Goal: Information Seeking & Learning: Learn about a topic

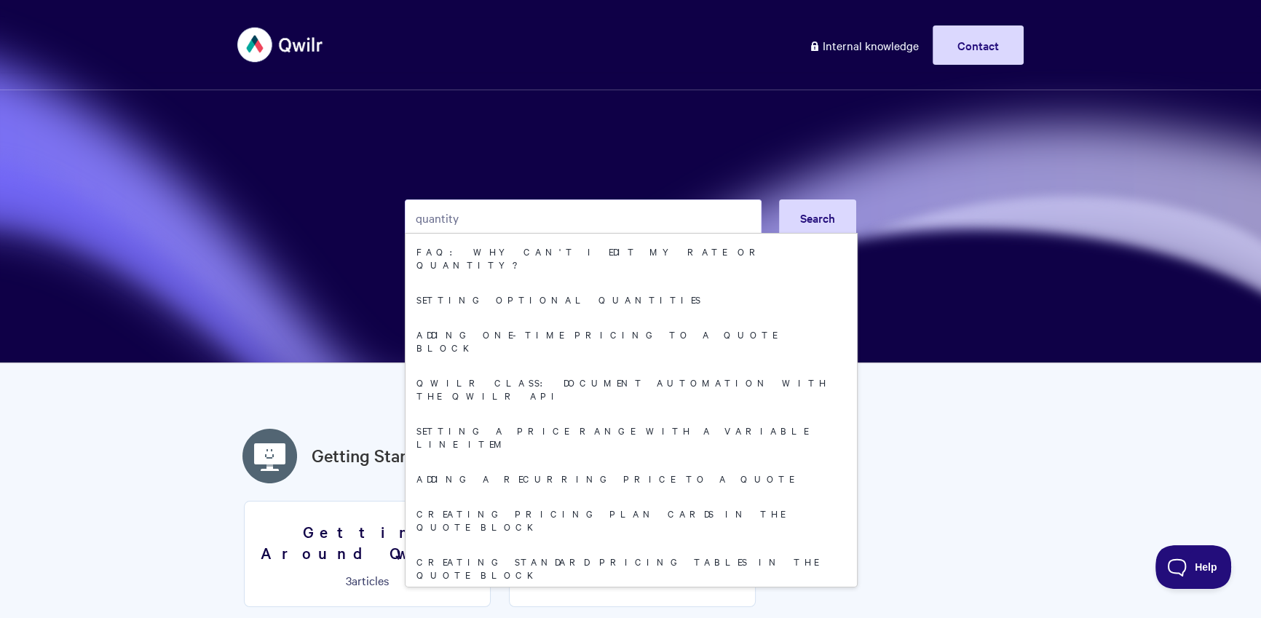
type input "quantity"
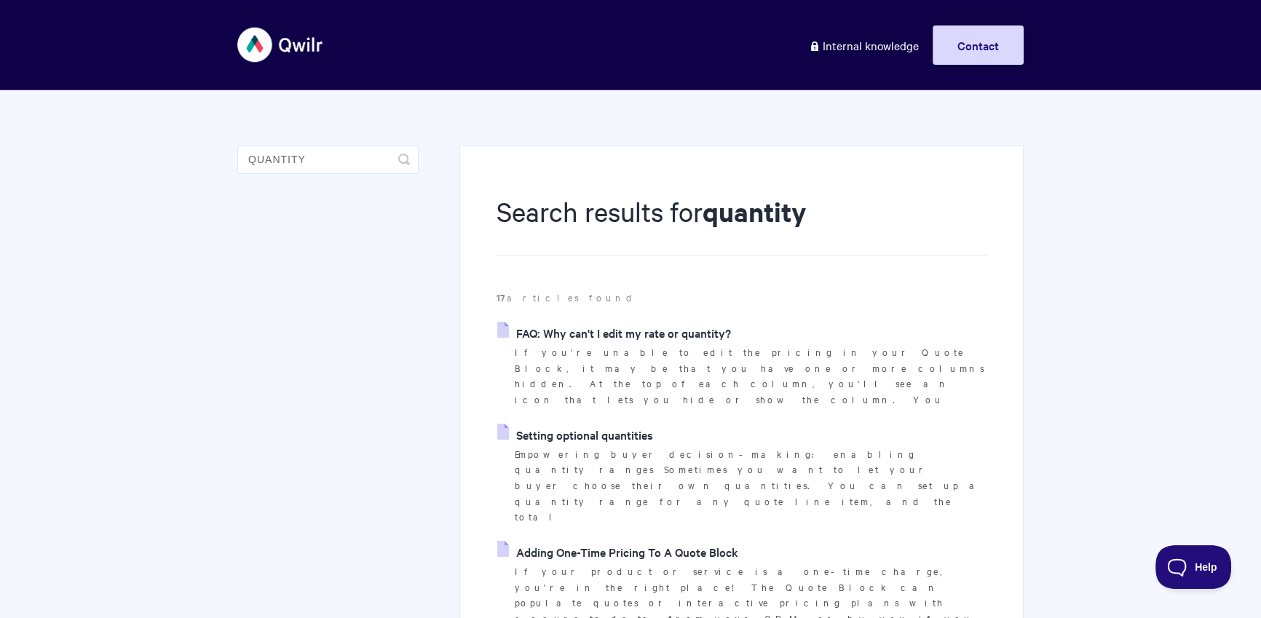
click at [634, 341] on link "FAQ: Why can't I edit my rate or quantity?" at bounding box center [614, 333] width 234 height 22
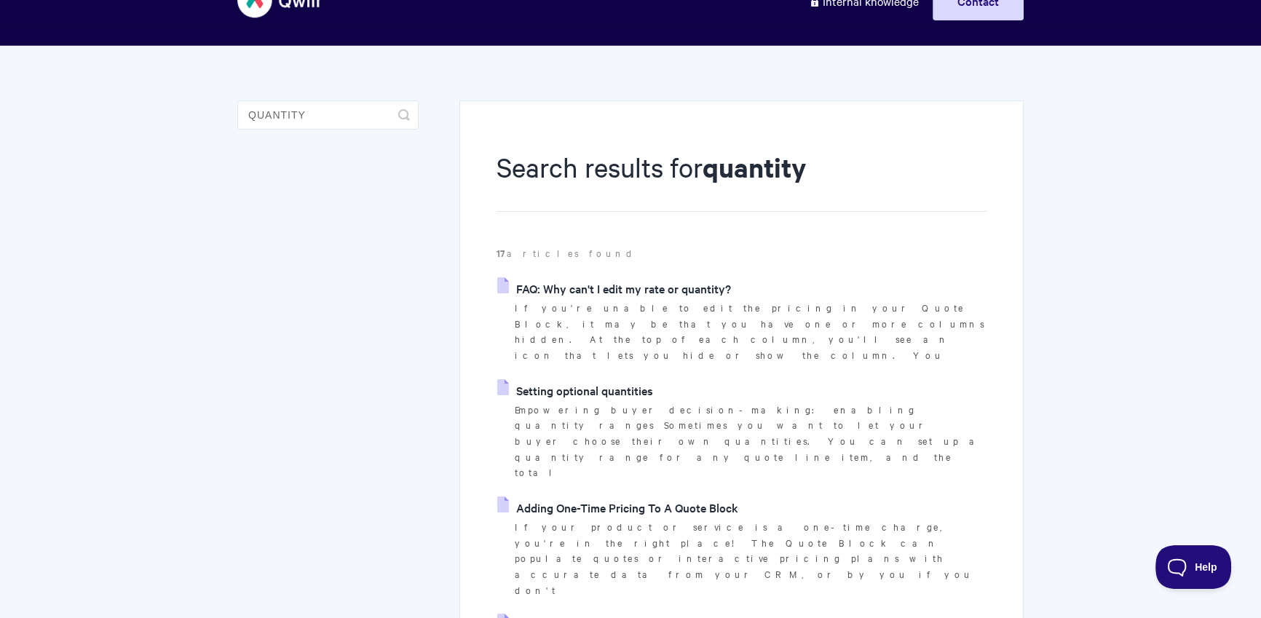
scroll to position [85, 0]
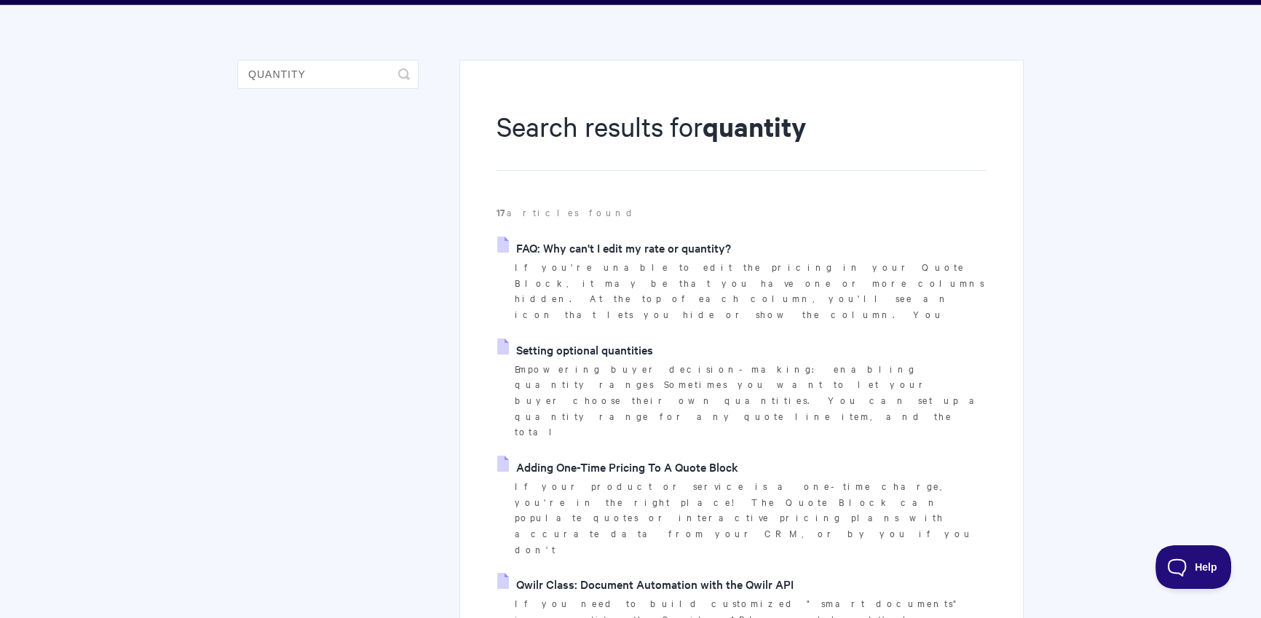
click at [633, 240] on link "FAQ: Why can't I edit my rate or quantity?" at bounding box center [614, 248] width 234 height 22
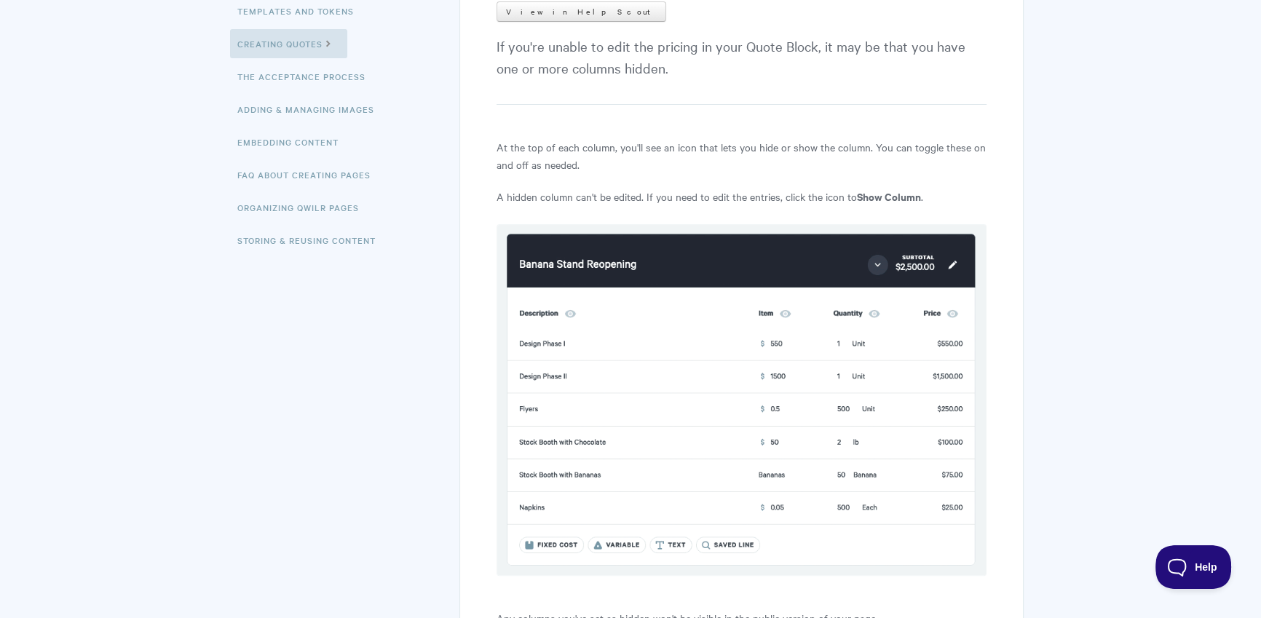
scroll to position [504, 0]
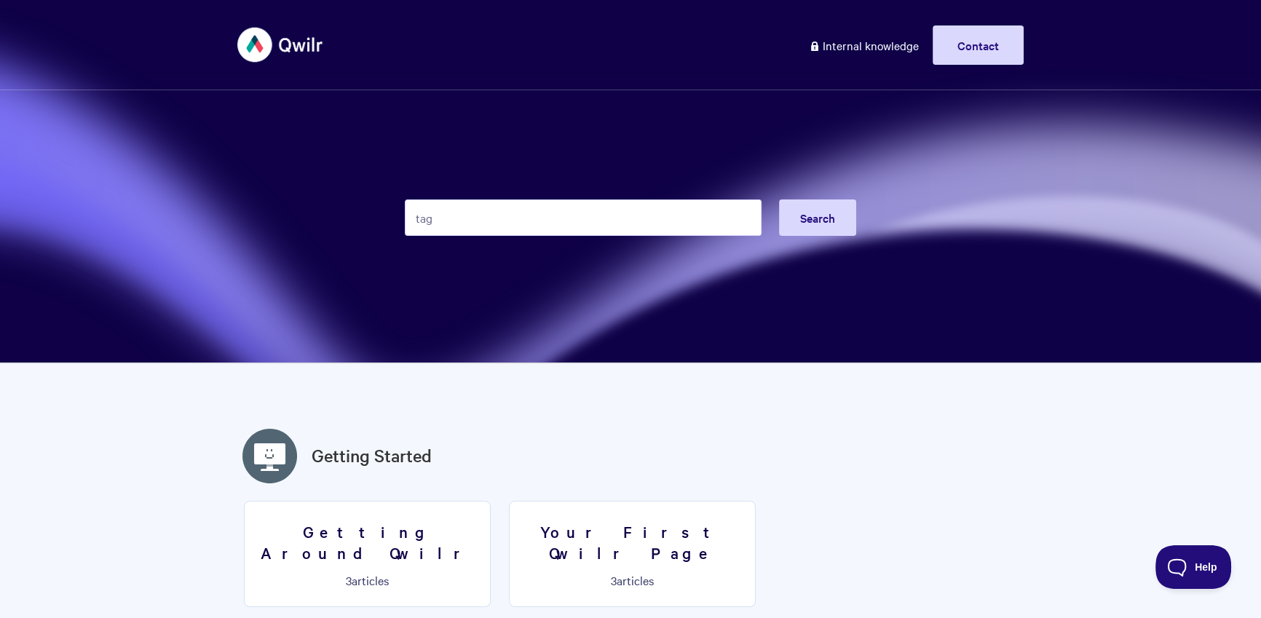
type input "tag"
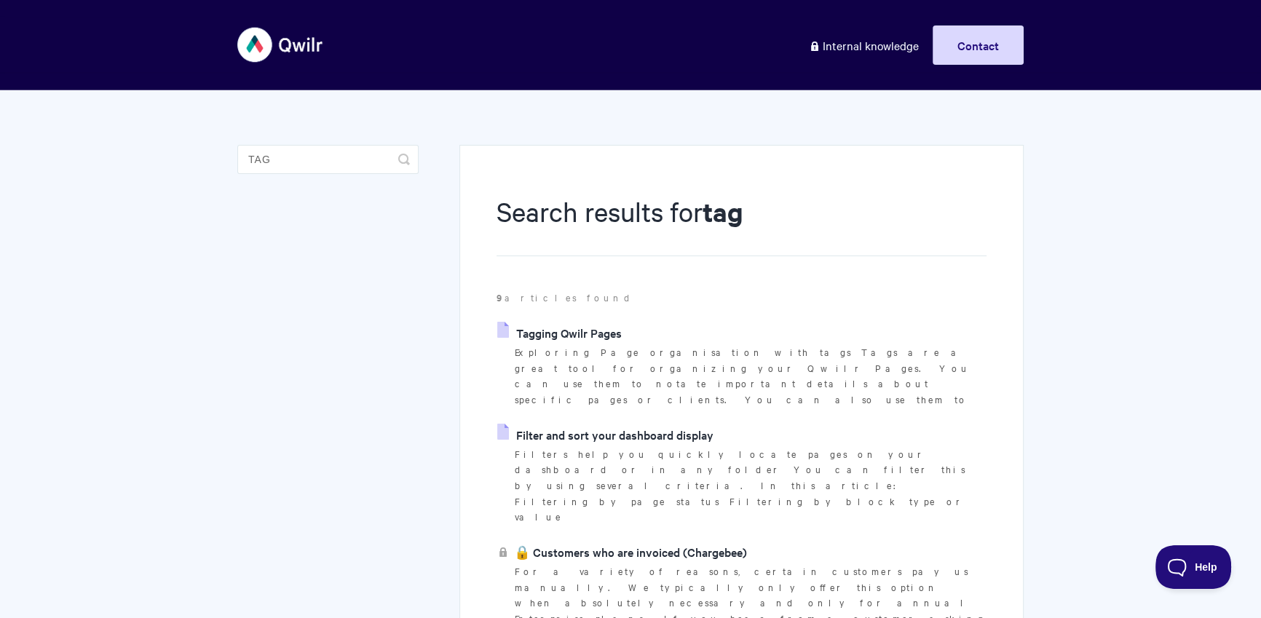
click at [561, 327] on link "Tagging Qwilr Pages" at bounding box center [559, 333] width 124 height 22
